Goal: Transaction & Acquisition: Subscribe to service/newsletter

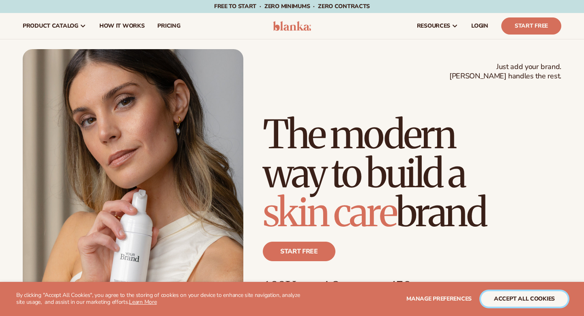
click at [525, 300] on button "accept all cookies" at bounding box center [524, 298] width 87 height 15
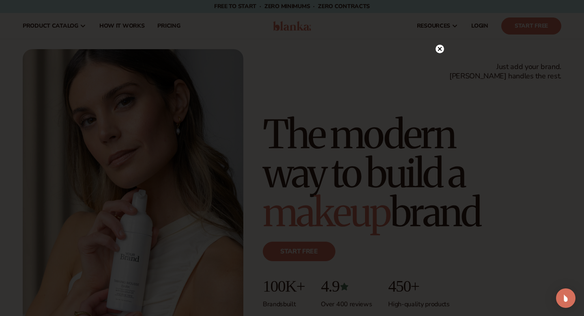
click at [442, 49] on circle at bounding box center [440, 49] width 9 height 9
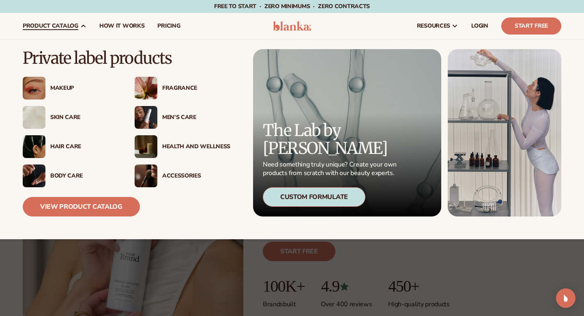
click at [76, 23] on span "product catalog" at bounding box center [51, 26] width 56 height 6
click at [57, 115] on div "Skin Care" at bounding box center [84, 117] width 68 height 7
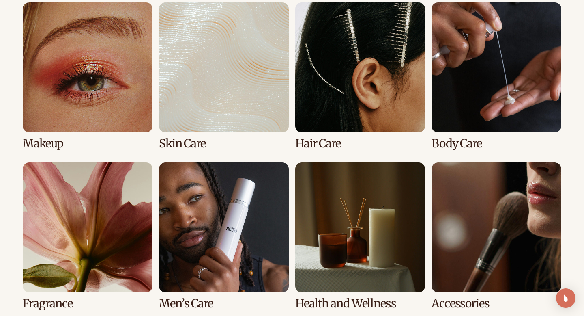
scroll to position [617, 0]
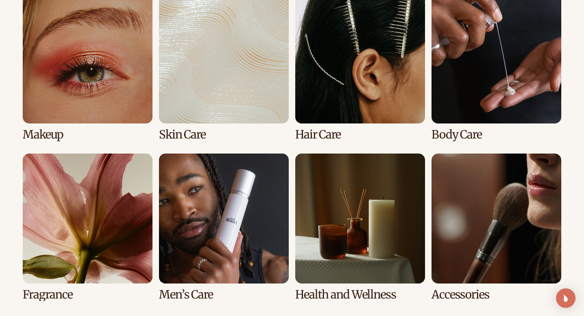
click at [252, 197] on link "6 / 8" at bounding box center [224, 226] width 130 height 147
click at [203, 213] on link "6 / 8" at bounding box center [224, 226] width 130 height 147
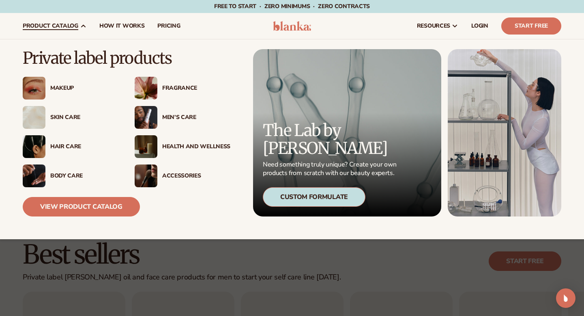
click at [50, 21] on link "product catalog" at bounding box center [54, 26] width 77 height 26
click at [65, 114] on div "Skin Care" at bounding box center [84, 117] width 68 height 7
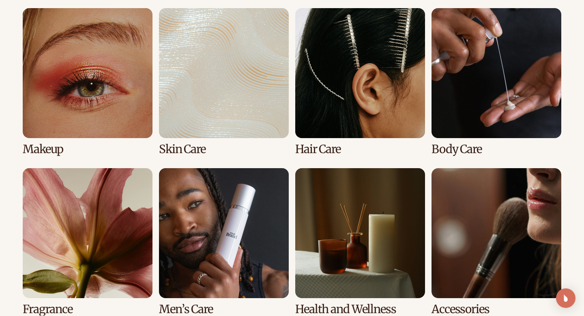
scroll to position [605, 0]
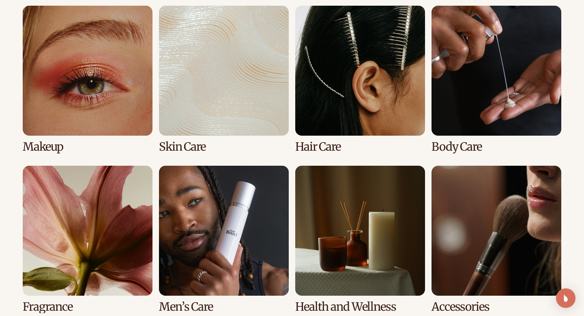
click at [210, 125] on link "2 / 8" at bounding box center [224, 79] width 130 height 147
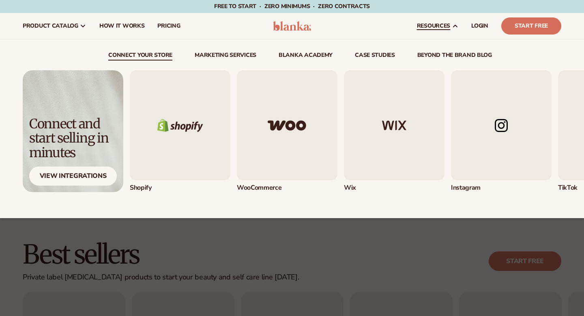
click at [454, 27] on icon at bounding box center [456, 26] width 4 height 2
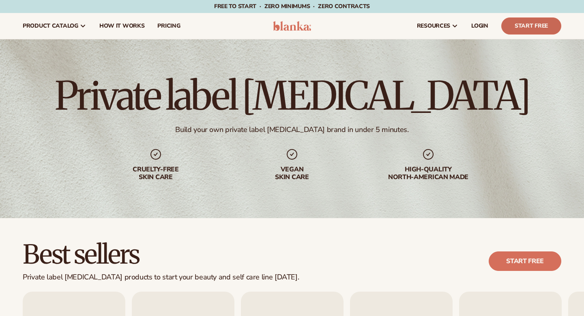
click at [520, 26] on link "Start Free" at bounding box center [532, 25] width 60 height 17
